Goal: Task Accomplishment & Management: Manage account settings

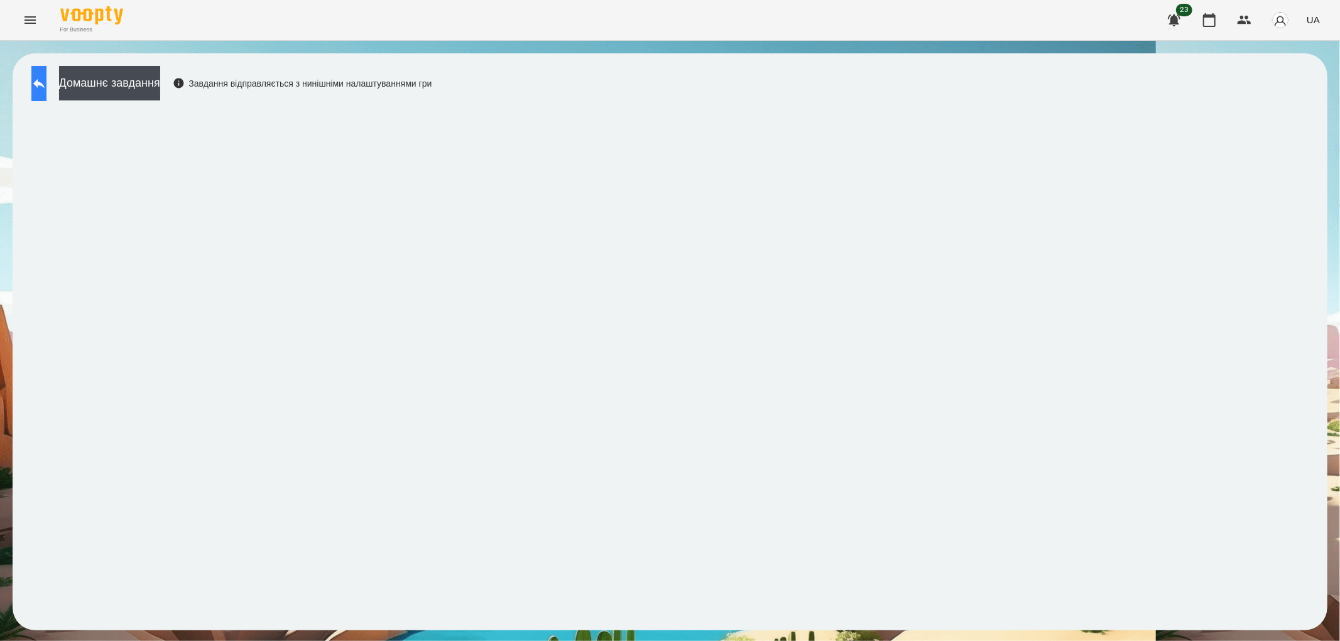
click at [41, 82] on button at bounding box center [38, 83] width 15 height 35
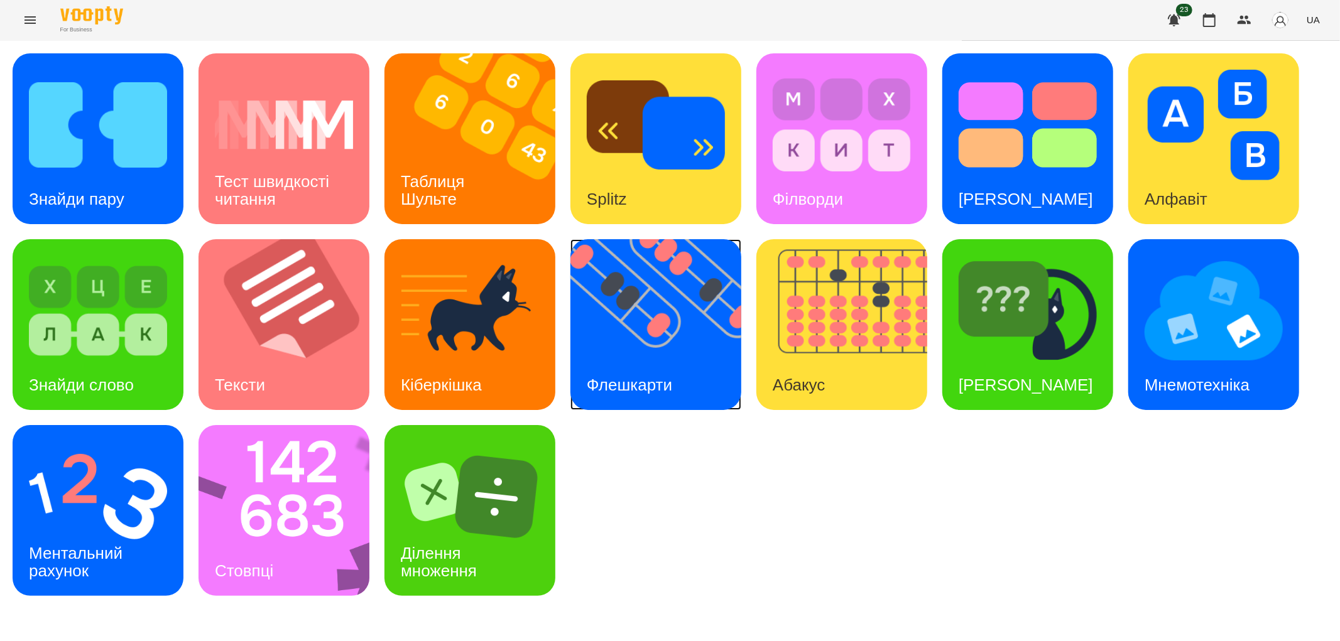
click at [612, 391] on h3 "Флешкарти" at bounding box center [629, 385] width 85 height 19
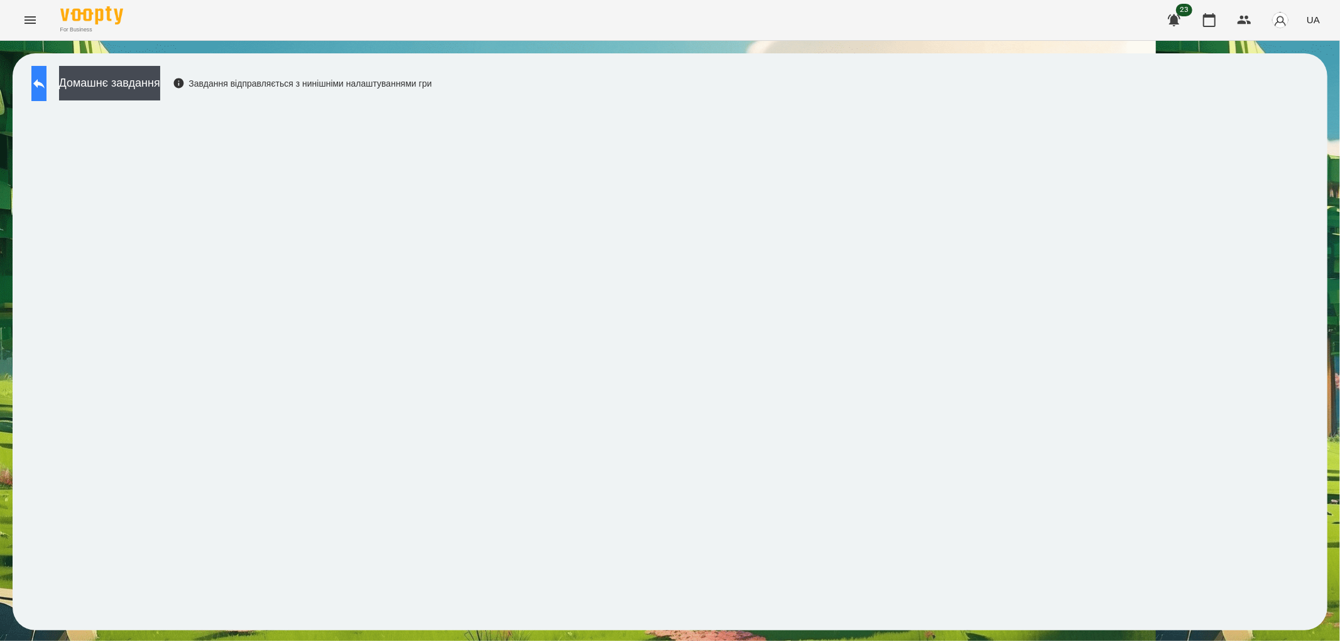
click at [33, 79] on button at bounding box center [38, 83] width 15 height 35
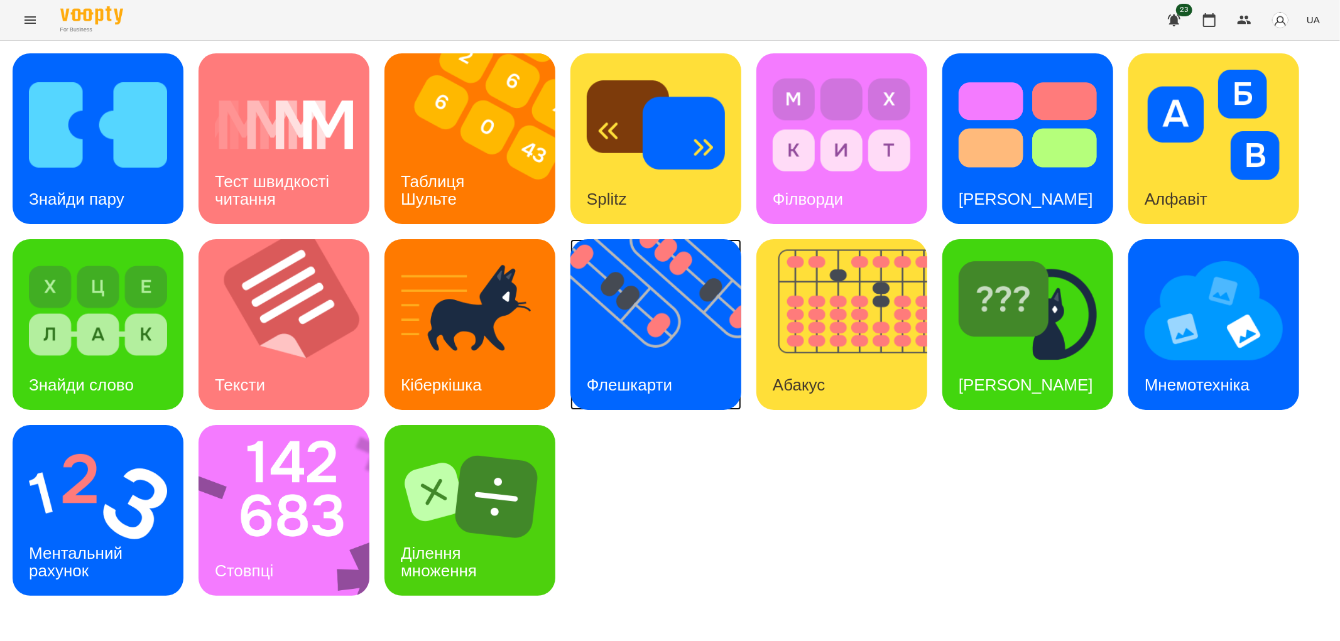
click at [648, 330] on img at bounding box center [663, 324] width 187 height 171
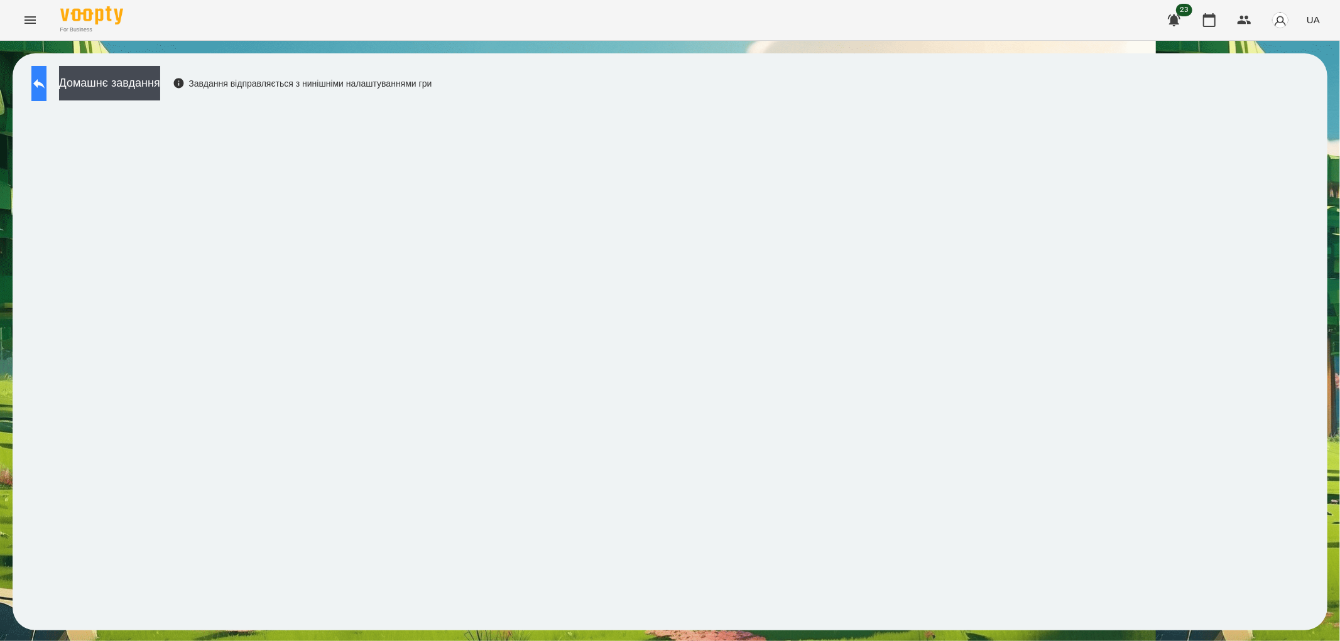
click at [46, 86] on icon at bounding box center [38, 83] width 15 height 15
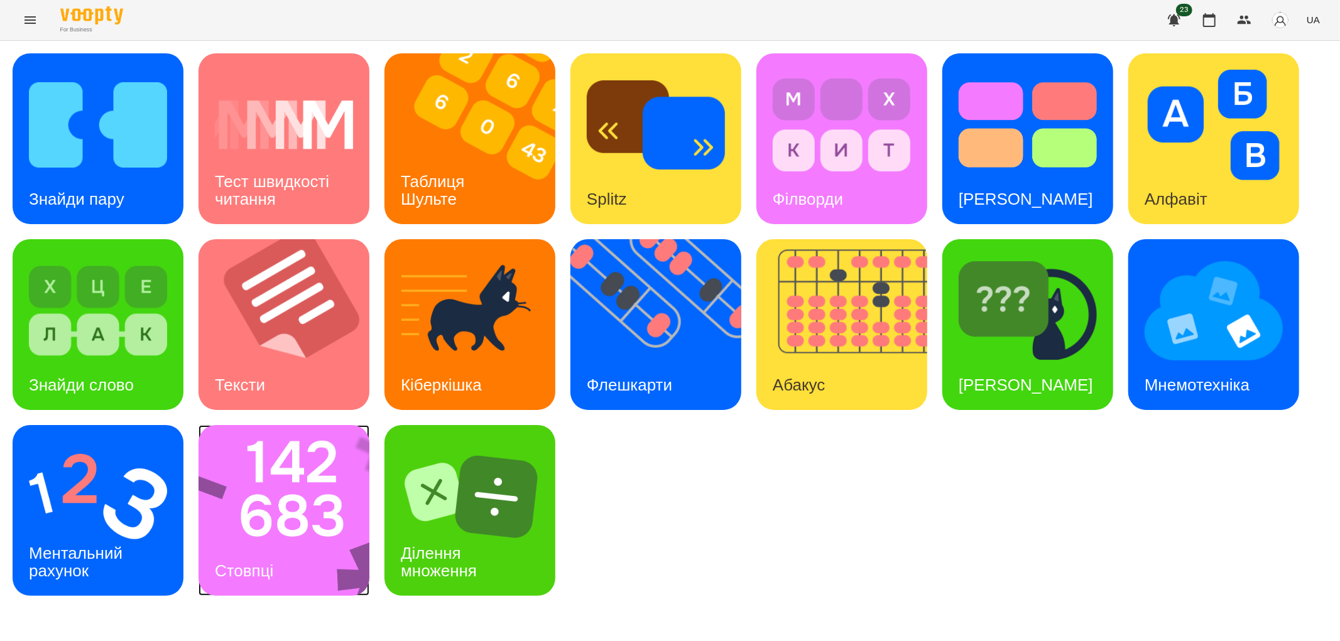
click at [249, 531] on img at bounding box center [291, 510] width 187 height 171
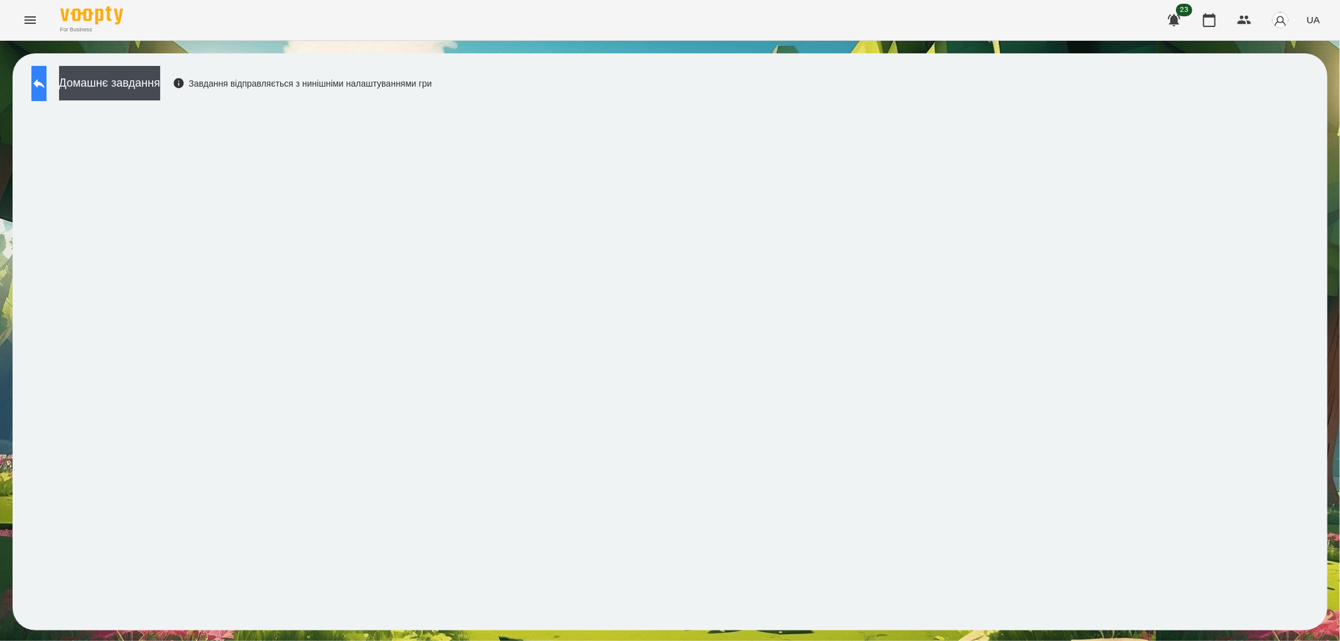
click at [46, 80] on icon at bounding box center [38, 83] width 15 height 15
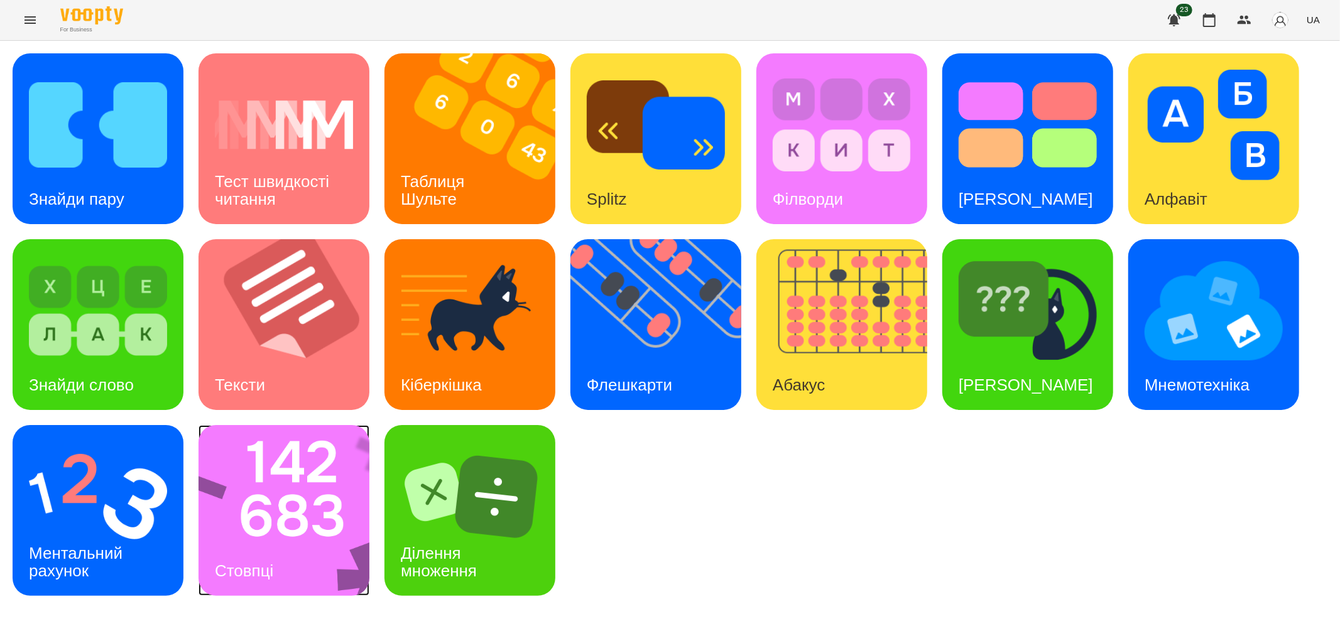
click at [272, 523] on img at bounding box center [291, 510] width 187 height 171
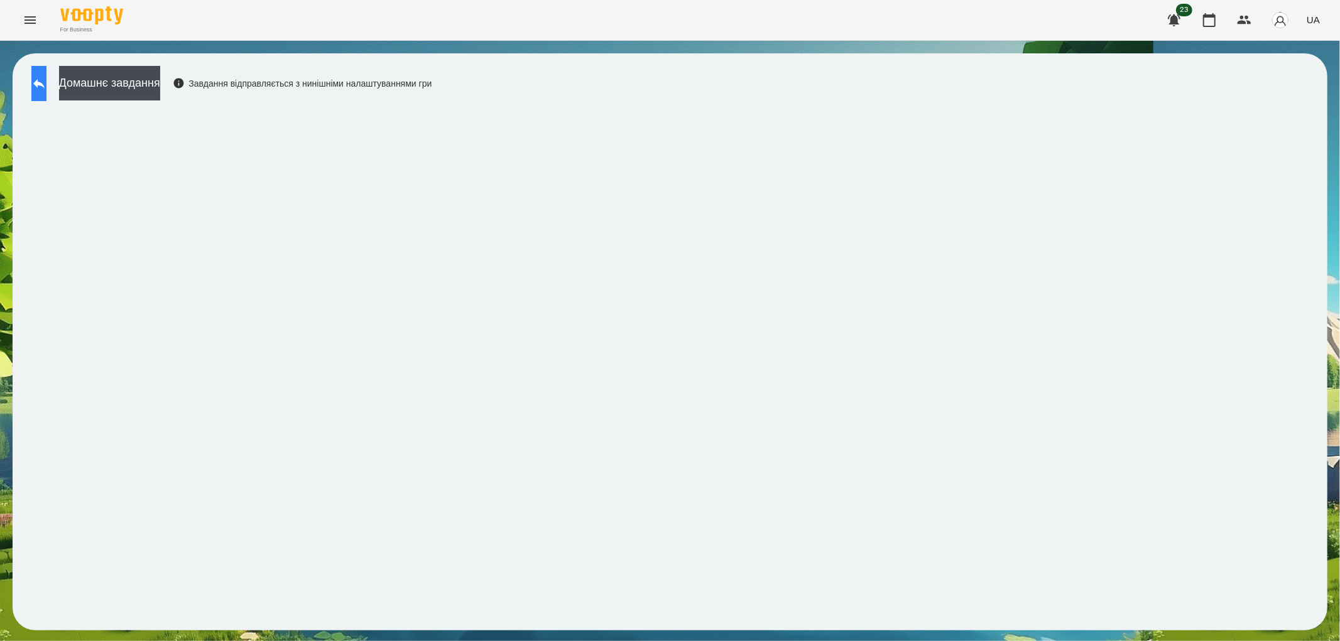
click at [45, 82] on icon at bounding box center [38, 83] width 11 height 9
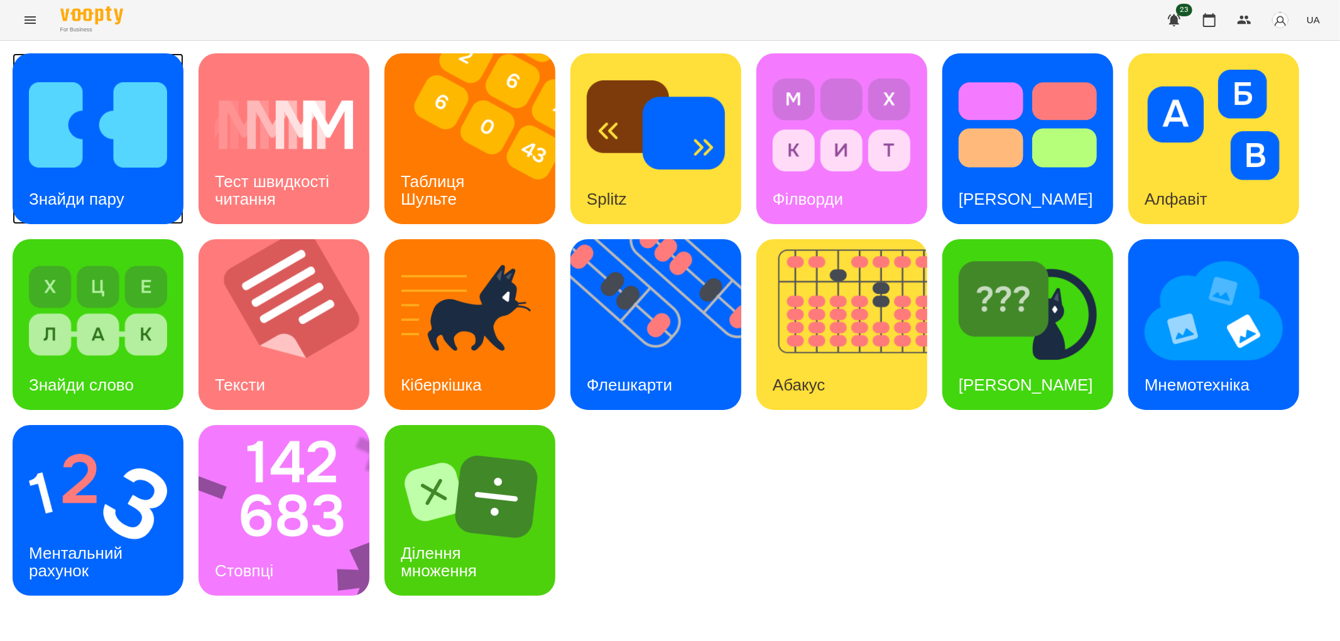
click at [49, 165] on img at bounding box center [98, 125] width 138 height 111
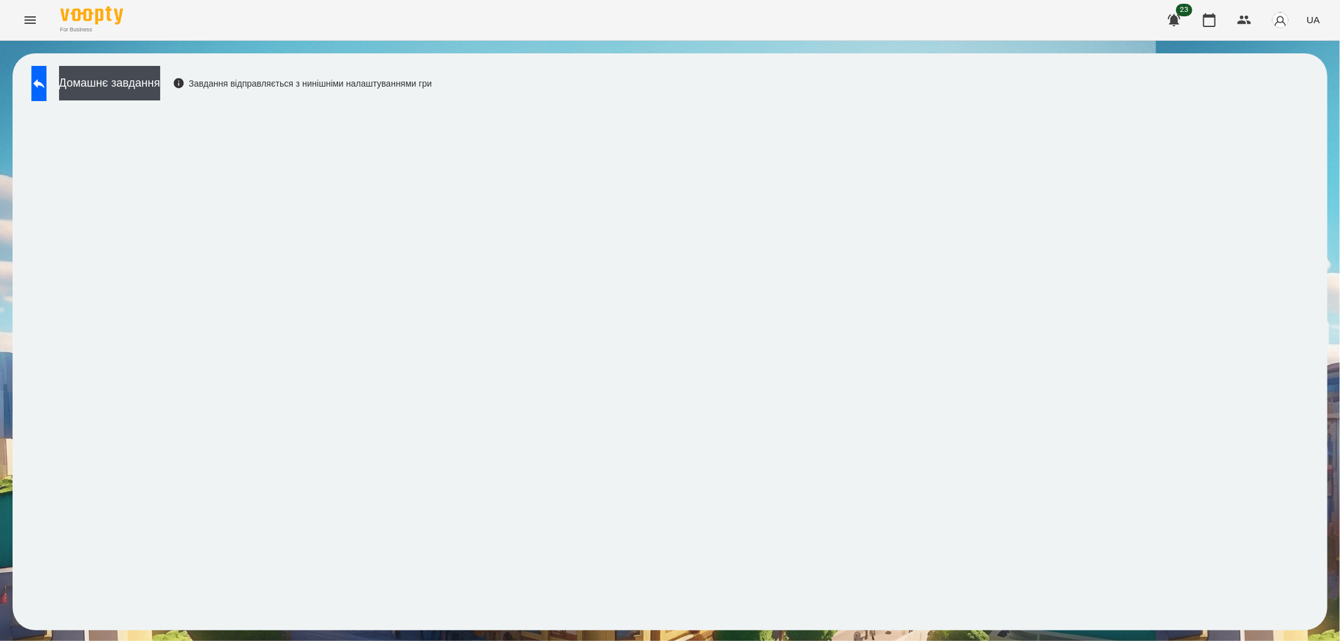
click at [20, 20] on button "Menu" at bounding box center [30, 20] width 30 height 30
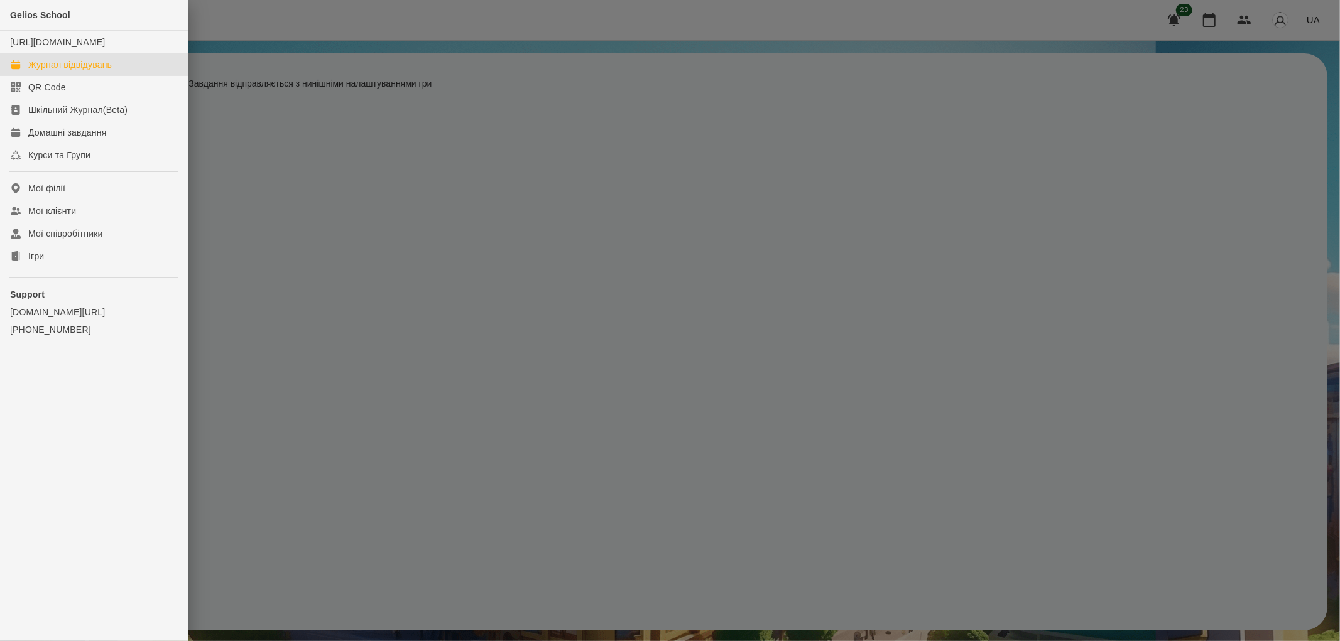
click at [52, 71] on div "Журнал відвідувань" at bounding box center [70, 64] width 84 height 13
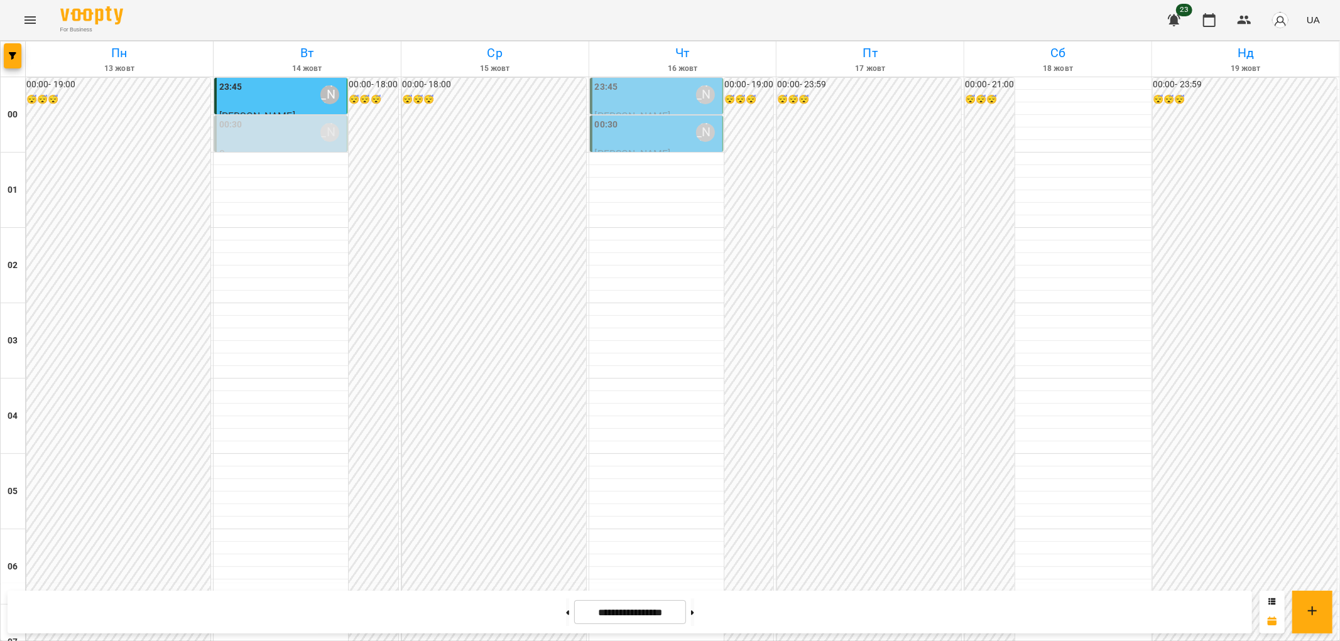
scroll to position [1116, 0]
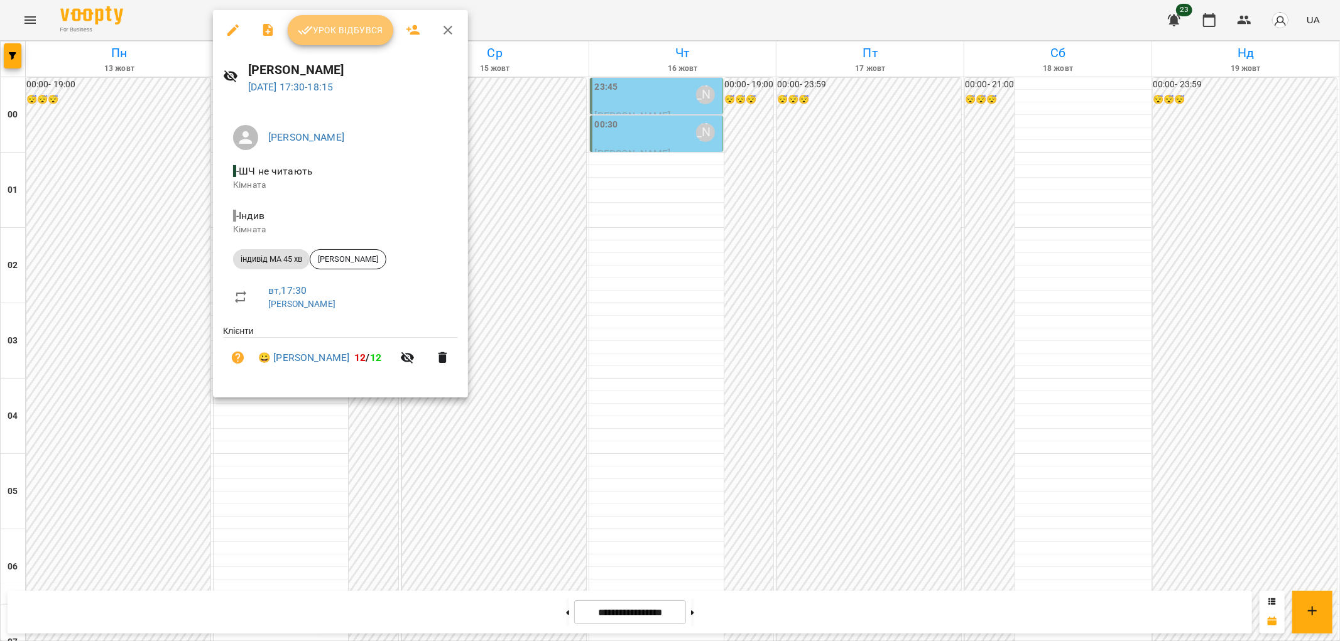
click at [350, 30] on span "Урок відбувся" at bounding box center [340, 30] width 85 height 15
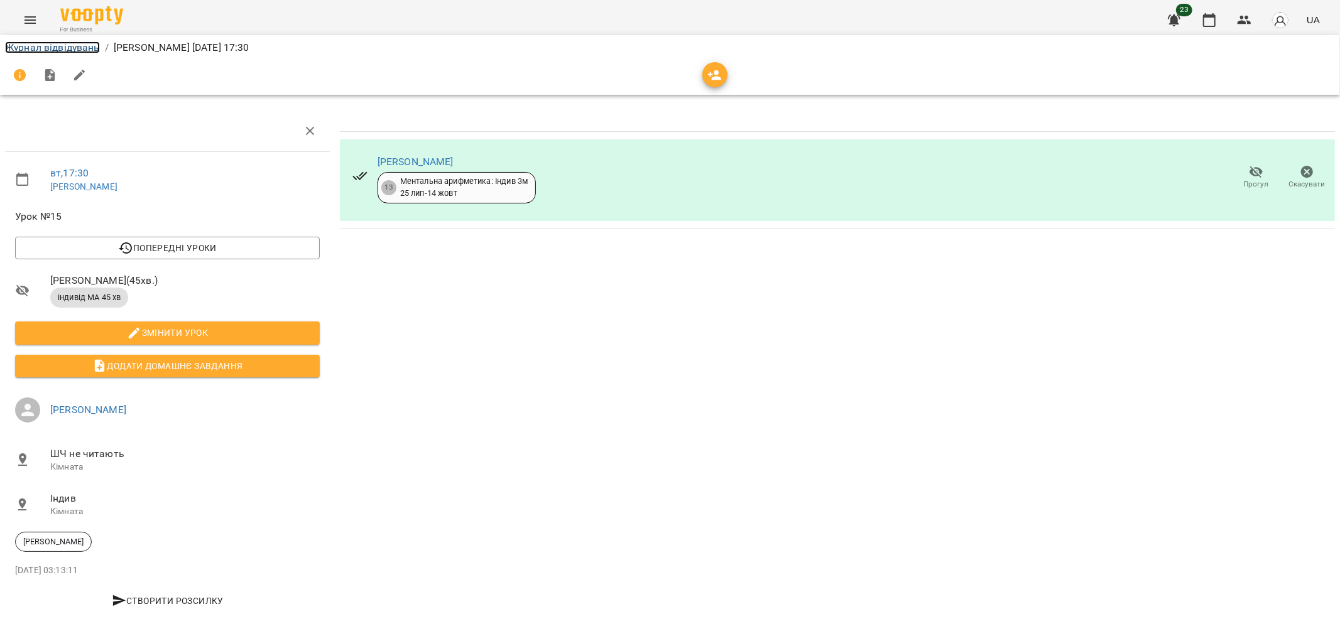
click at [33, 48] on link "Журнал відвідувань" at bounding box center [52, 47] width 95 height 12
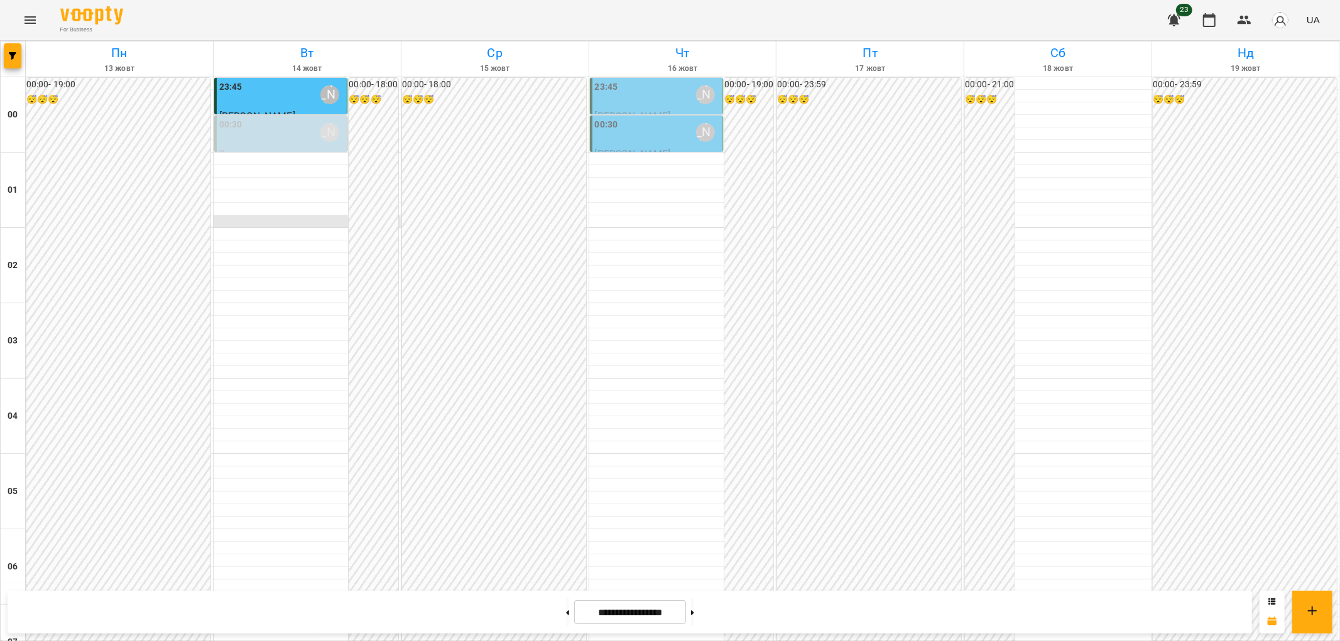
scroll to position [1301, 0]
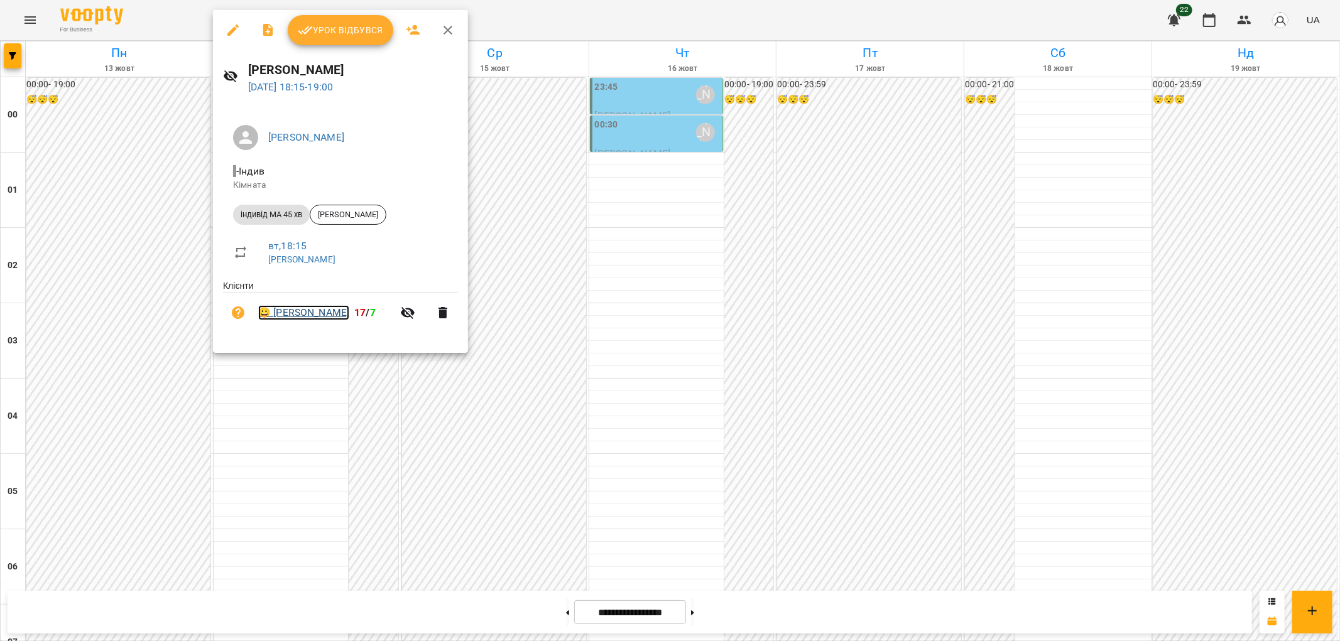
click at [305, 310] on link "😀 Ісаєв Святослав" at bounding box center [303, 312] width 91 height 15
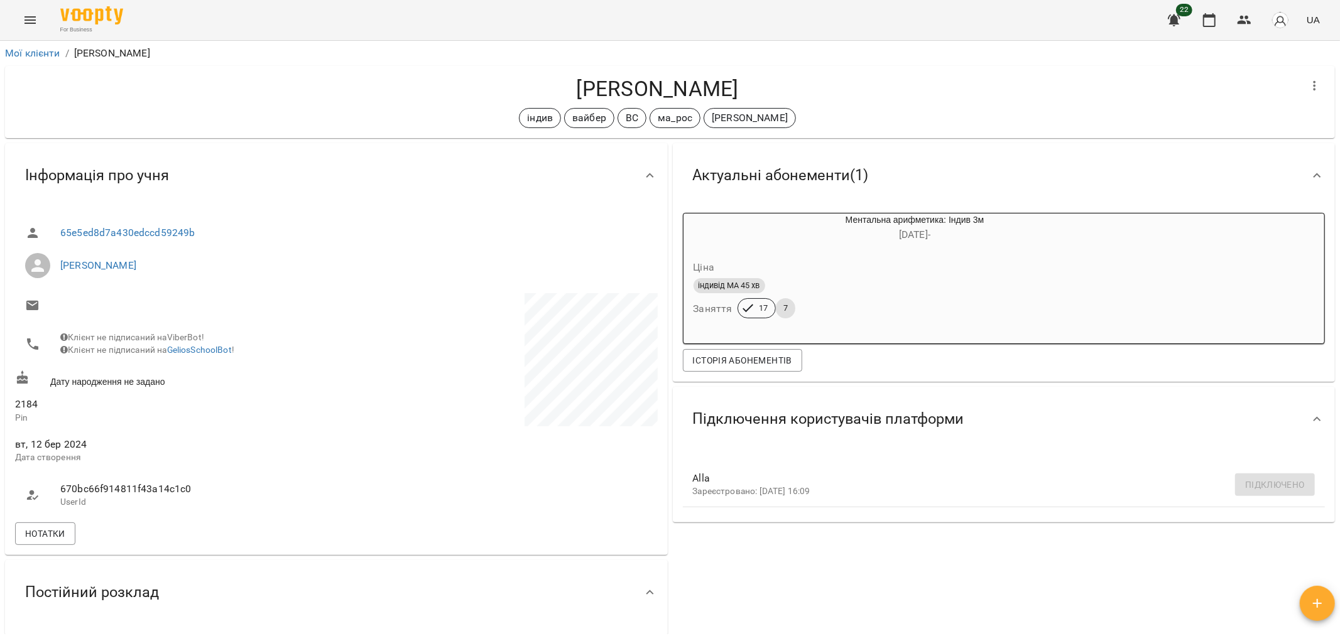
drag, startPoint x: 741, startPoint y: 84, endPoint x: 566, endPoint y: 79, distance: 175.3
click at [566, 79] on h4 "Ісаєв Святослав" at bounding box center [657, 89] width 1284 height 26
copy h4 "Ісаєв Святослав"
